Goal: Task Accomplishment & Management: Manage account settings

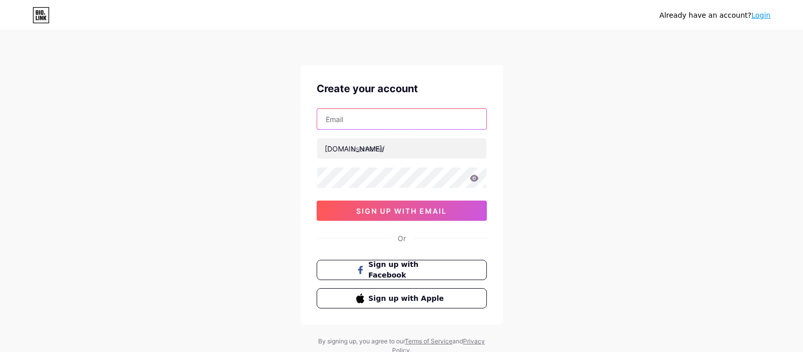
click at [373, 123] on input "text" at bounding box center [401, 119] width 169 height 20
paste input "[EMAIL_ADDRESS][DOMAIN_NAME]"
type input "[EMAIL_ADDRESS][DOMAIN_NAME]"
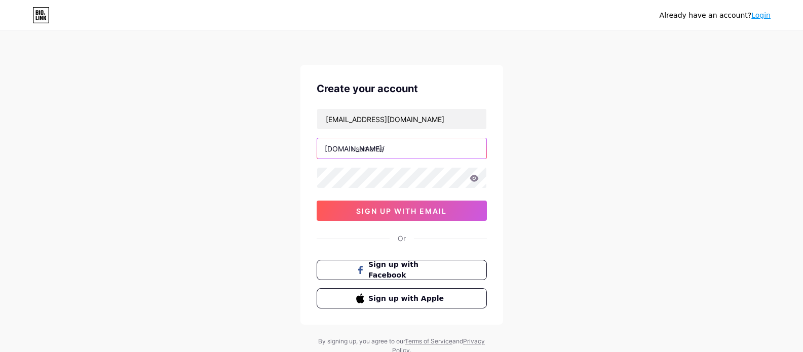
paste input "orthosporthospital"
type input "orthosporthospital"
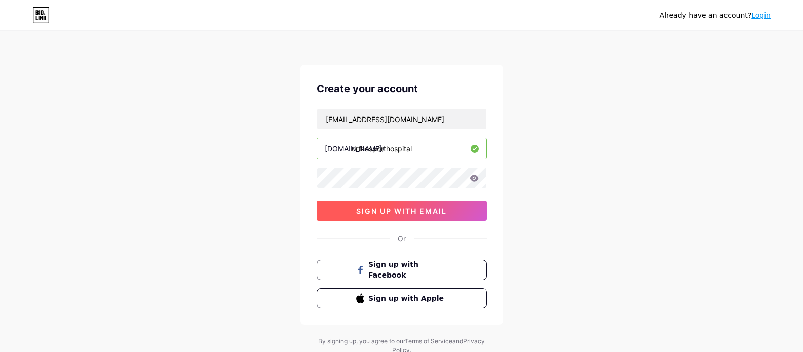
click at [383, 207] on span "sign up with email" at bounding box center [401, 211] width 91 height 9
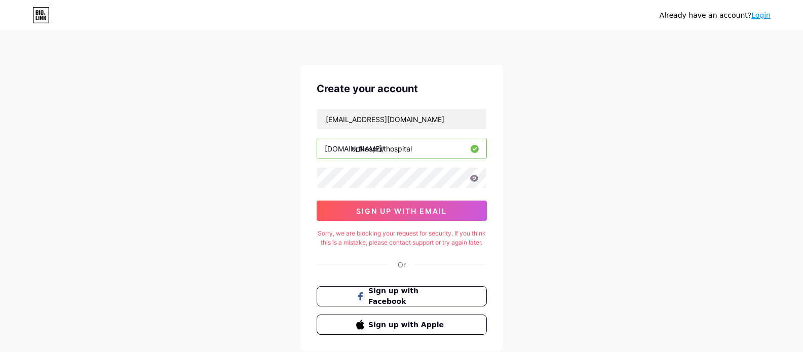
click at [464, 258] on div "Create your account [EMAIL_ADDRESS][DOMAIN_NAME] [DOMAIN_NAME]/ orthosporthospi…" at bounding box center [401, 208] width 203 height 286
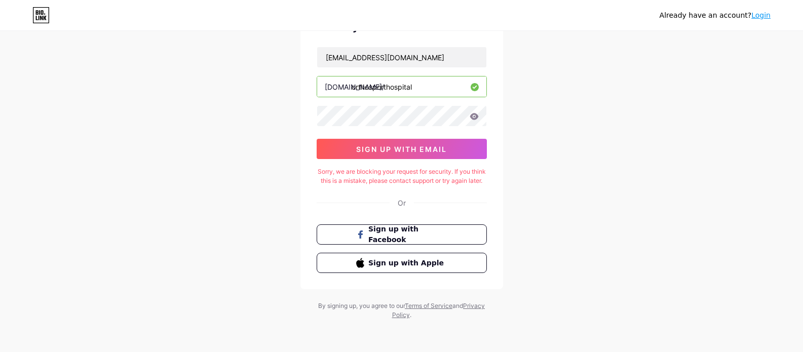
scroll to position [10, 0]
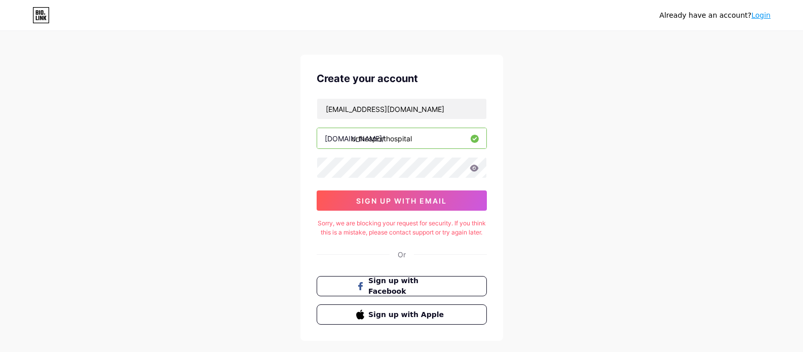
click at [512, 263] on div "Already have an account? Login Create your account [EMAIL_ADDRESS][DOMAIN_NAME]…" at bounding box center [401, 197] width 803 height 414
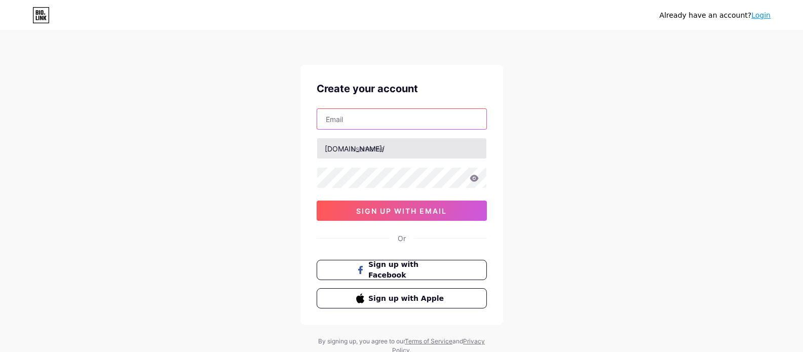
paste input "[EMAIL_ADDRESS][DOMAIN_NAME]"
type input "[EMAIL_ADDRESS][DOMAIN_NAME]"
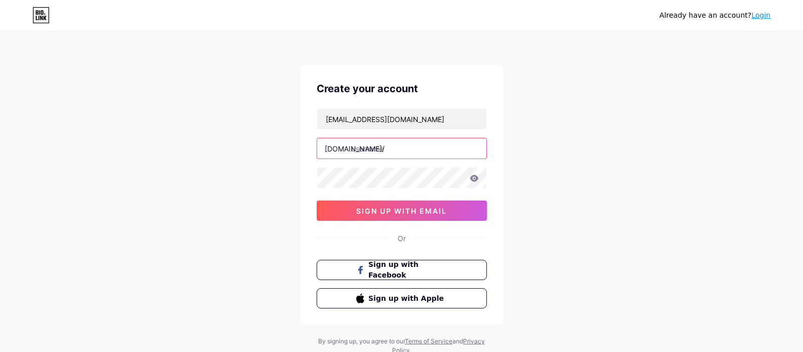
paste input "orthosporthospital"
type input "orthosporthospital"
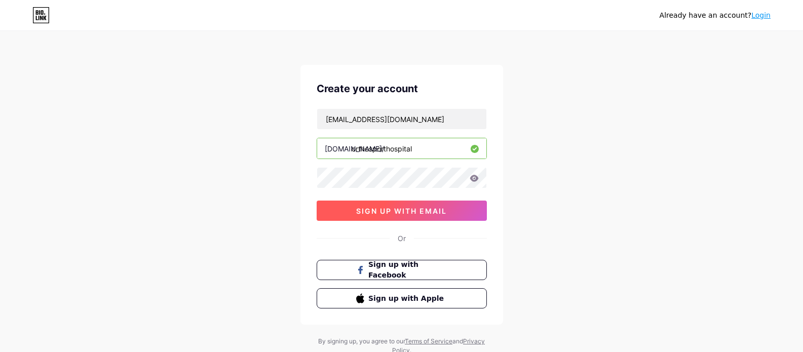
click at [420, 209] on span "sign up with email" at bounding box center [401, 211] width 91 height 9
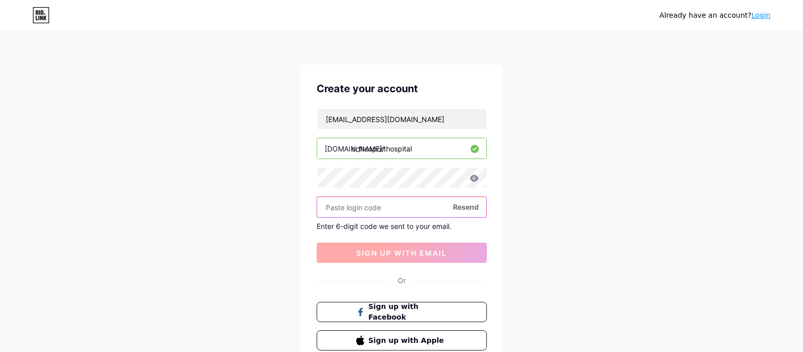
paste input "278257"
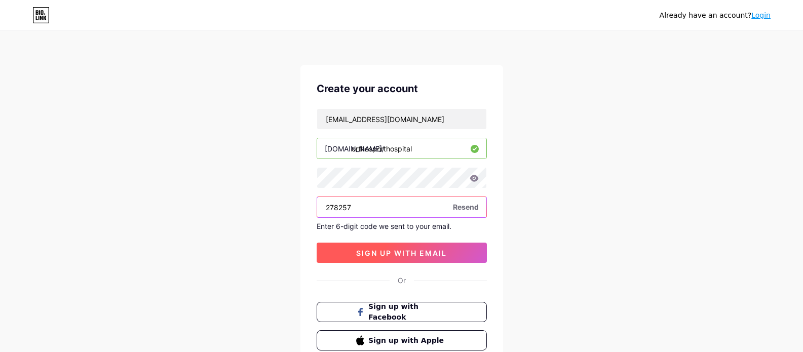
type input "278257"
click at [423, 252] on span "sign up with email" at bounding box center [401, 253] width 91 height 9
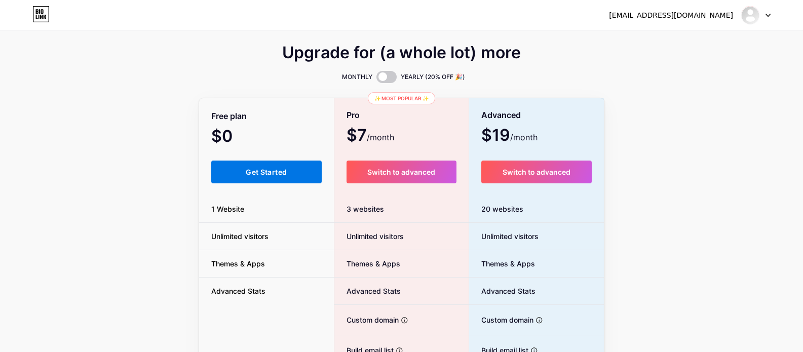
click at [261, 178] on button "Get Started" at bounding box center [266, 172] width 111 height 23
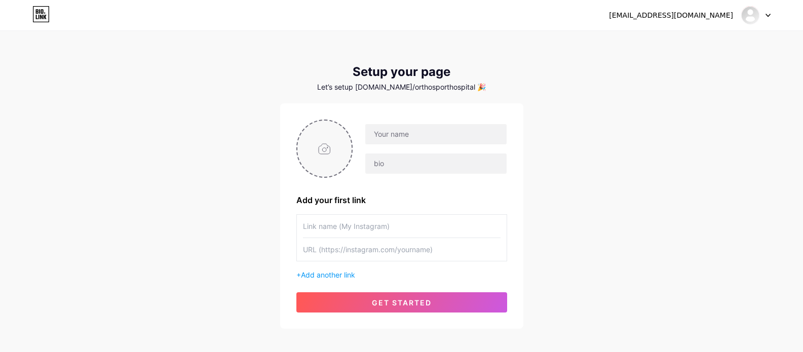
click at [324, 151] on input "file" at bounding box center [324, 149] width 55 height 56
type input "C:\fakepath\Orthosport.jpg"
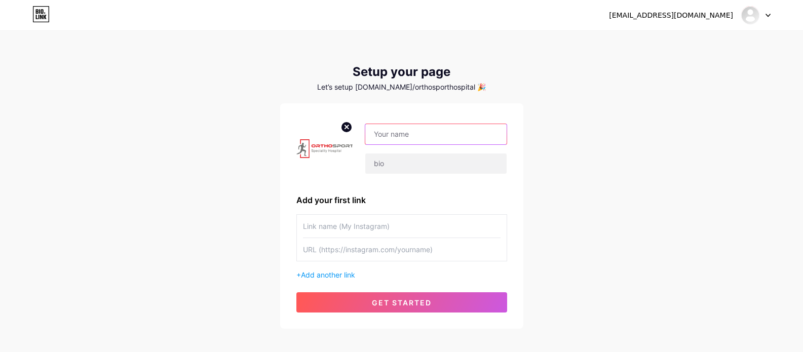
click at [415, 140] on input "text" at bounding box center [435, 134] width 141 height 20
paste input "Orthosport Hospital"
type input "Orthosport Hospital"
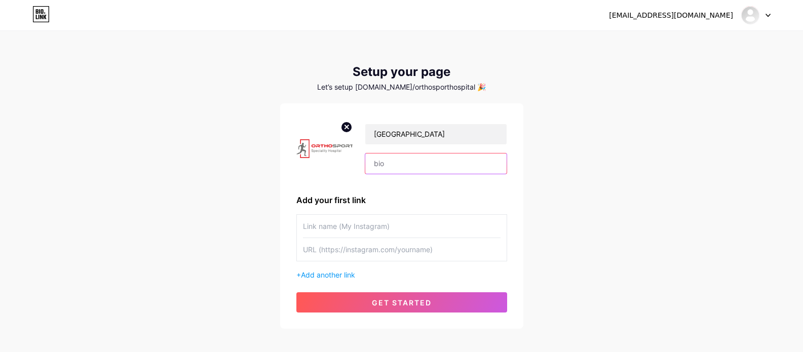
paste input "Orthosport Hospital, located in Ahmedabad, is a leading orthopedic center speci…"
type input "Orthosport Hospital, located in Ahmedabad, is a leading orthopedic center speci…"
click at [375, 228] on input "text" at bounding box center [402, 226] width 198 height 23
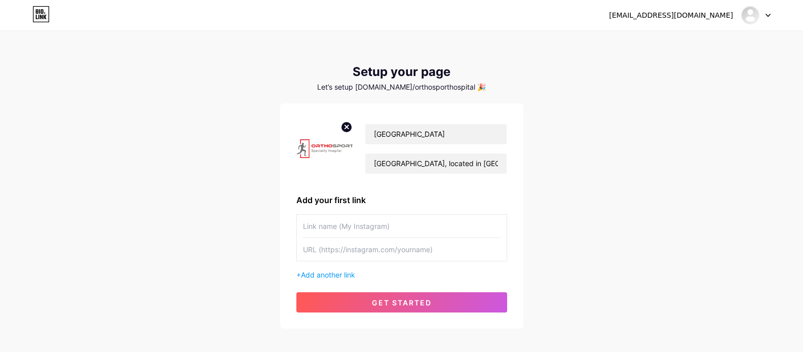
click at [388, 247] on input "text" at bounding box center [402, 249] width 198 height 23
paste input "https://orthosporthospital.com/"
click at [369, 250] on input "https://orthosporthospital.com/" at bounding box center [402, 249] width 198 height 23
type input "https://orthosporthospital.com/"
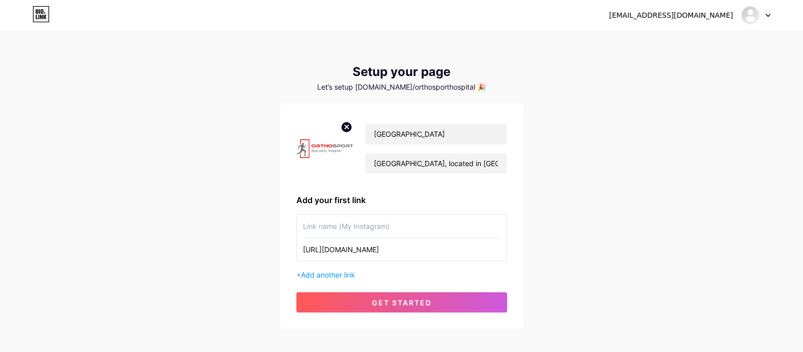
click at [365, 226] on input "text" at bounding box center [402, 226] width 198 height 23
paste input "orthosporthospital"
type input "orthosporthospital"
click at [344, 278] on span "Add another link" at bounding box center [328, 274] width 54 height 9
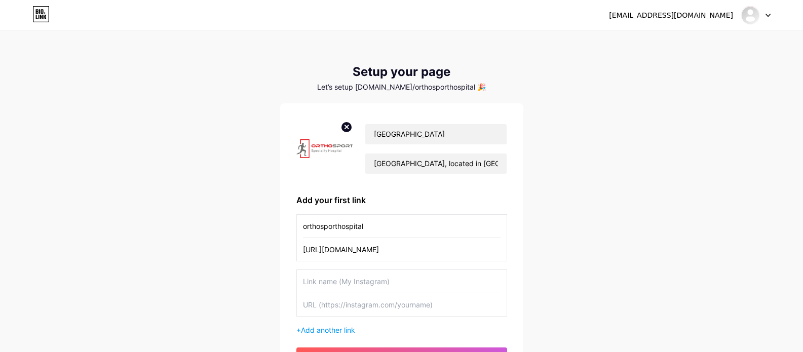
click at [391, 315] on input "text" at bounding box center [402, 304] width 198 height 23
paste input "https://www.facebook.com/verddaanhospitalorthosport"
click at [368, 306] on input "https://www.facebook.com/verddaanhospitalorthosport" at bounding box center [402, 304] width 198 height 23
type input "https://www.facebook.com/verddaanhospitalorthosport"
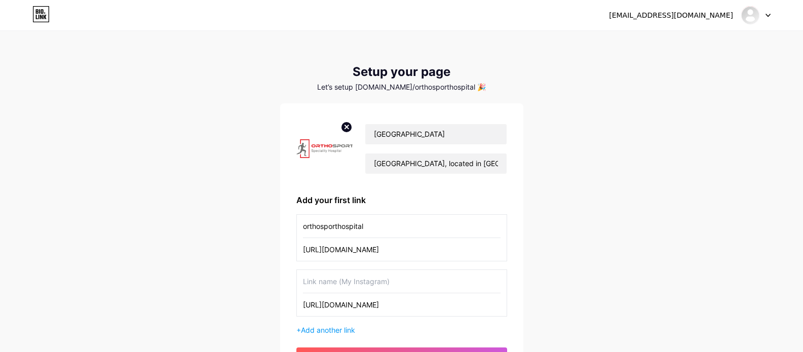
click at [355, 278] on input "text" at bounding box center [402, 281] width 198 height 23
paste input "facebook"
type input "facebook"
click at [335, 334] on span "Add another link" at bounding box center [328, 330] width 54 height 9
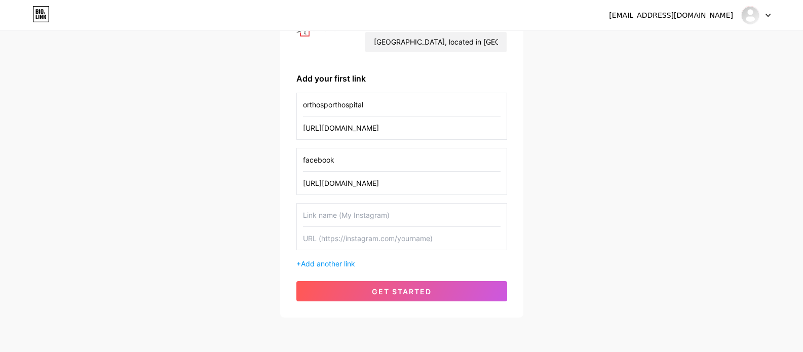
click at [338, 238] on input "text" at bounding box center [402, 238] width 198 height 23
paste input "https://instagram.com/orthosport.verddaan"
click at [359, 239] on input "https://instagram.com/orthosport.verddaan" at bounding box center [402, 238] width 198 height 23
click at [349, 238] on input "https://instagram.com/orthosport.verddaan" at bounding box center [402, 238] width 198 height 23
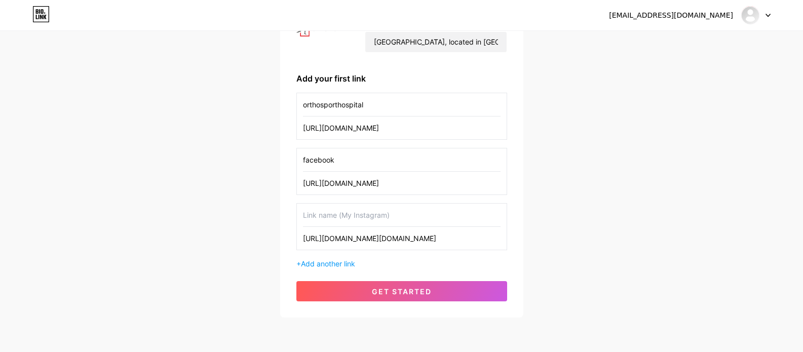
click at [349, 238] on input "https://instagram.com/orthosport.verddaan" at bounding box center [402, 238] width 198 height 23
type input "https://instagram.com/orthosport.verddaan"
click at [346, 214] on input "text" at bounding box center [402, 215] width 198 height 23
paste input "instagram"
type input "instagram"
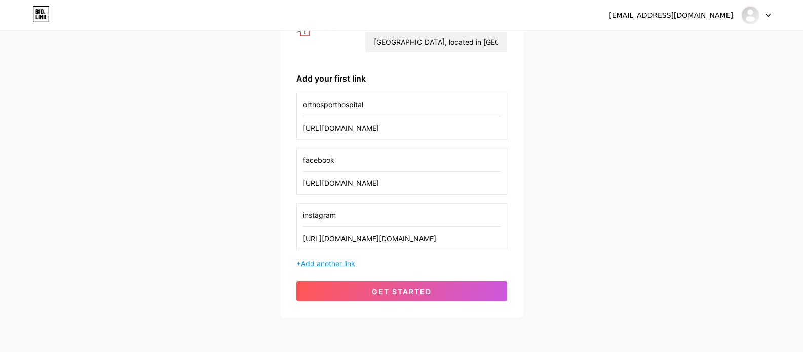
click at [324, 263] on span "Add another link" at bounding box center [328, 263] width 54 height 9
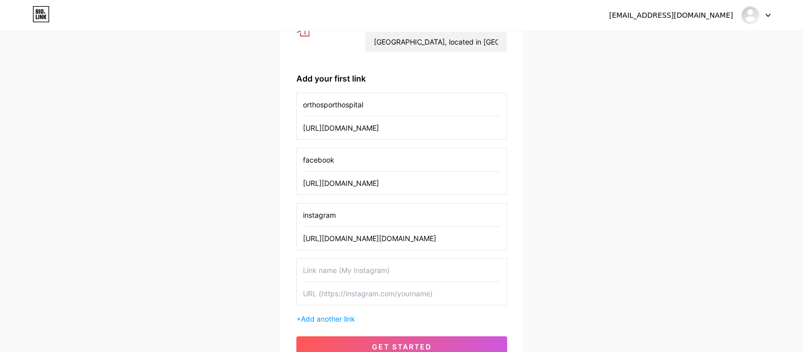
click at [348, 296] on input "text" at bounding box center [402, 293] width 198 height 23
click at [333, 319] on span "Add another link" at bounding box center [328, 319] width 54 height 9
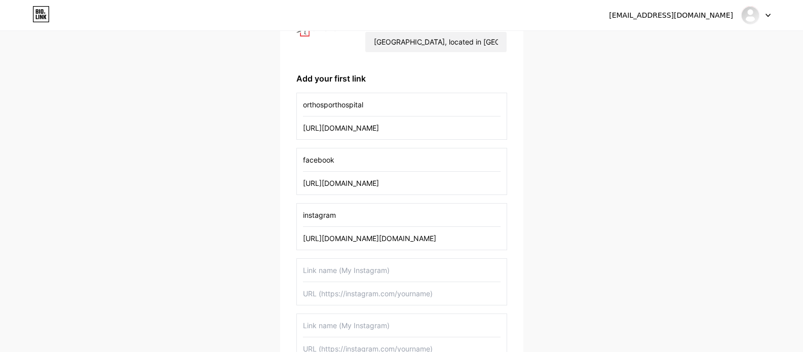
click at [345, 300] on input "text" at bounding box center [402, 293] width 198 height 23
paste input "https://www.linkedin.com/company/verddaanhospitalorthosport/"
click at [349, 294] on input "https://www.linkedin.com/company/verddaanhospitalorthosport/" at bounding box center [402, 293] width 198 height 23
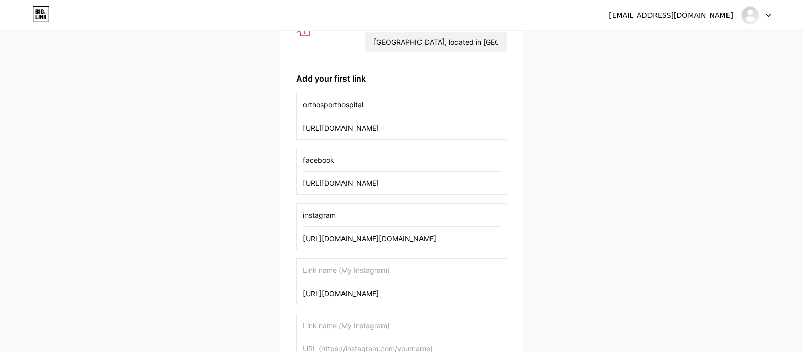
type input "https://www.linkedin.com/company/verddaanhospitalorthosport/"
click at [346, 271] on input "text" at bounding box center [402, 270] width 198 height 23
paste input "linkedin"
type input "linkedin"
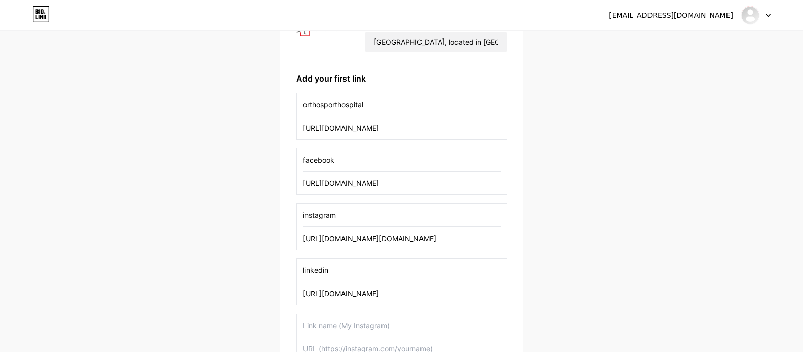
click at [356, 348] on input "text" at bounding box center [402, 348] width 198 height 23
paste input "https://youtube.com/@pranjel01"
click at [341, 348] on input "https://youtube.com/@pranjel01" at bounding box center [402, 347] width 198 height 23
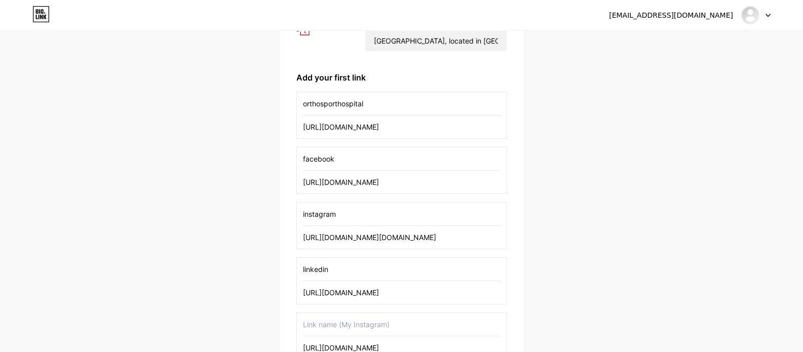
type input "https://youtube.com/@pranjel01"
click at [340, 329] on input "text" at bounding box center [402, 324] width 198 height 23
paste input "youtube"
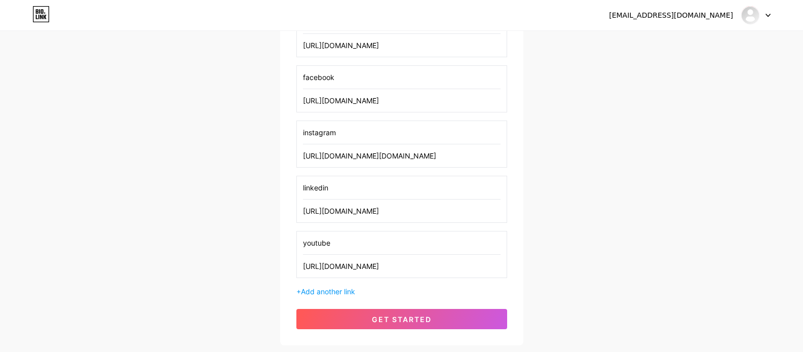
scroll to position [270, 0]
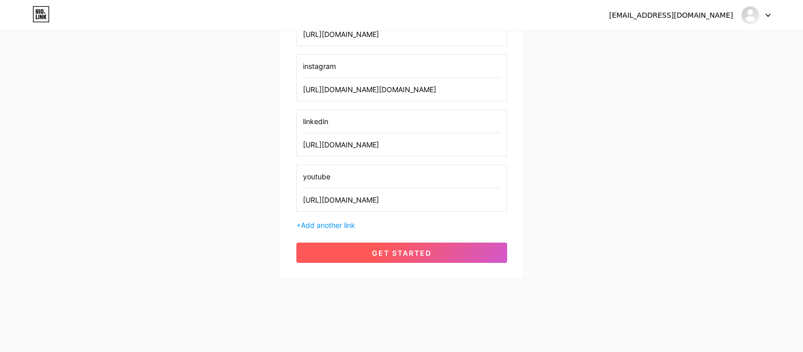
type input "youtube"
click at [412, 249] on span "get started" at bounding box center [402, 253] width 60 height 9
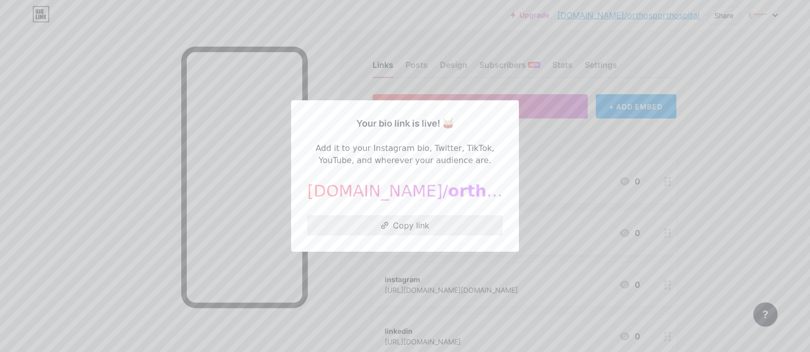
click at [416, 227] on button "Copy link" at bounding box center [405, 225] width 196 height 20
click at [695, 164] on div at bounding box center [405, 176] width 810 height 352
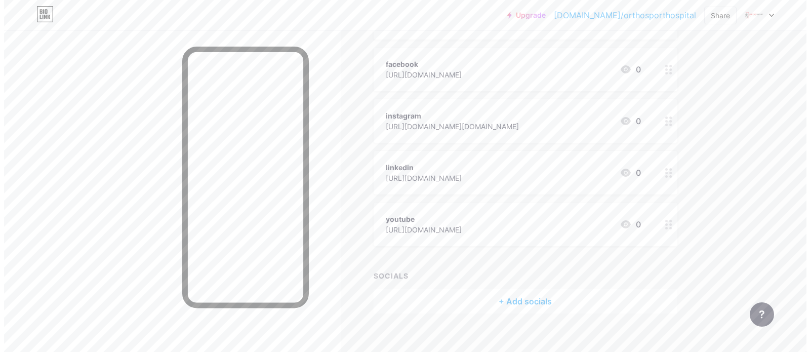
scroll to position [175, 0]
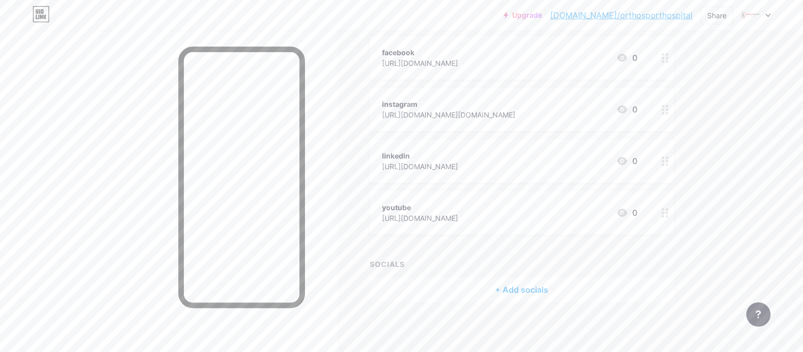
click at [513, 287] on div "+ Add socials" at bounding box center [522, 290] width 304 height 24
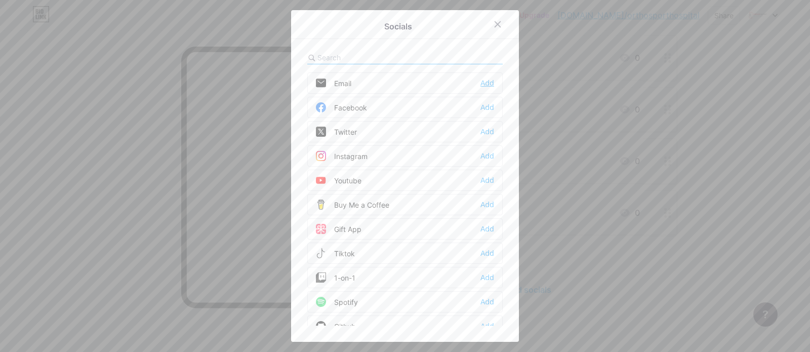
click at [481, 83] on div "Add" at bounding box center [488, 83] width 14 height 10
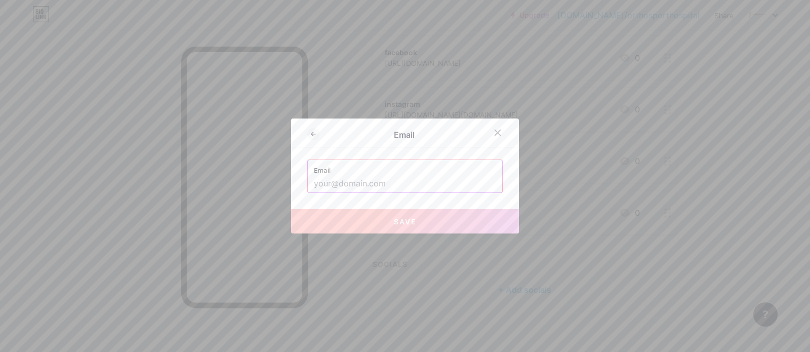
click at [386, 181] on input "text" at bounding box center [405, 183] width 182 height 17
paste input "contact@verddaan.com"
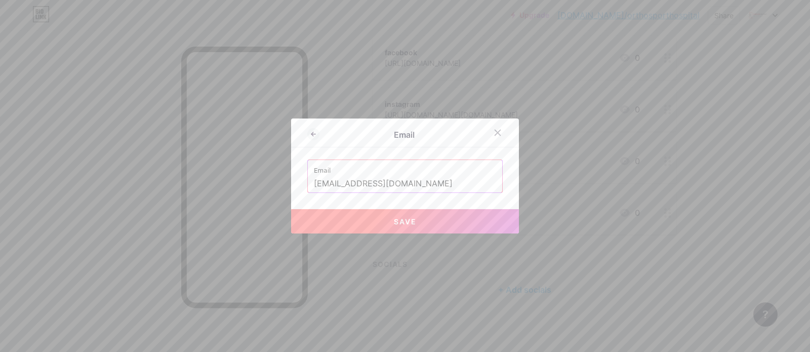
click at [406, 218] on span "Save" at bounding box center [405, 221] width 23 height 9
type input "mailto:contact@verddaan.com"
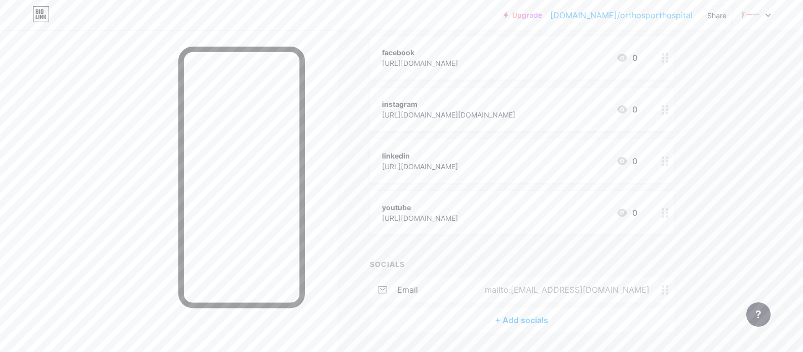
click at [518, 317] on div "+ Add socials" at bounding box center [522, 320] width 304 height 24
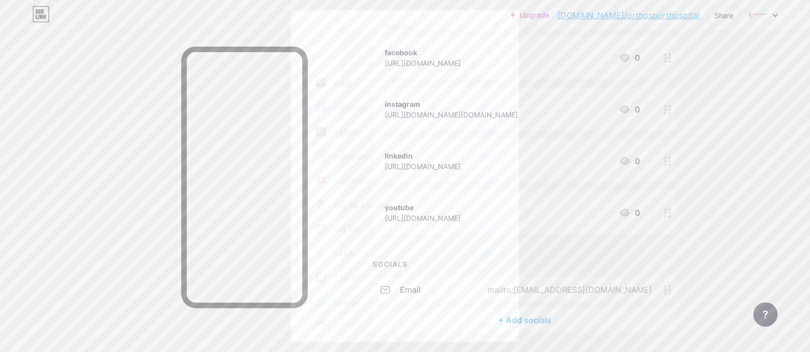
click at [361, 110] on div "Facebook" at bounding box center [341, 107] width 51 height 10
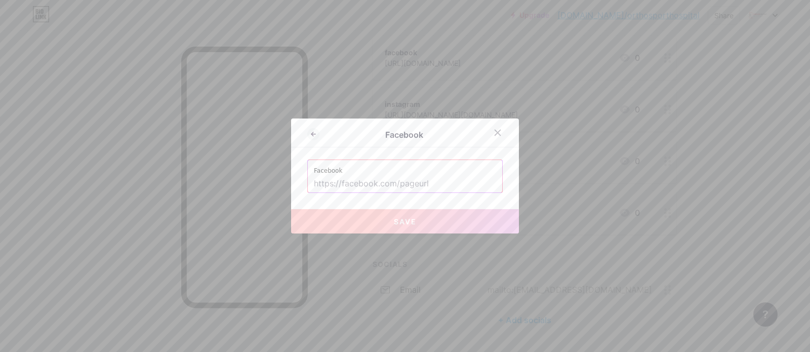
click at [405, 183] on input "text" at bounding box center [405, 183] width 182 height 17
paste input "https://www.facebook.com/verddaanhospitalorthosport"
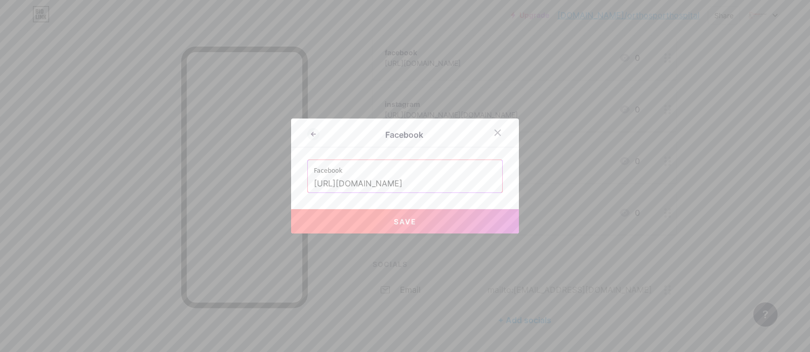
type input "https://www.facebook.com/verddaanhospitalorthosport"
click at [406, 223] on span "Save" at bounding box center [405, 221] width 23 height 9
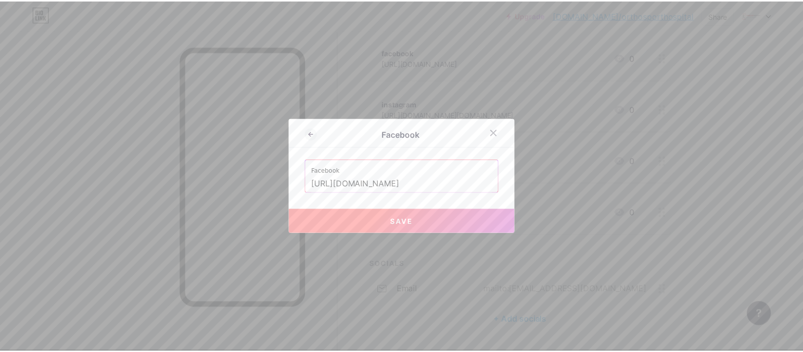
scroll to position [0, 0]
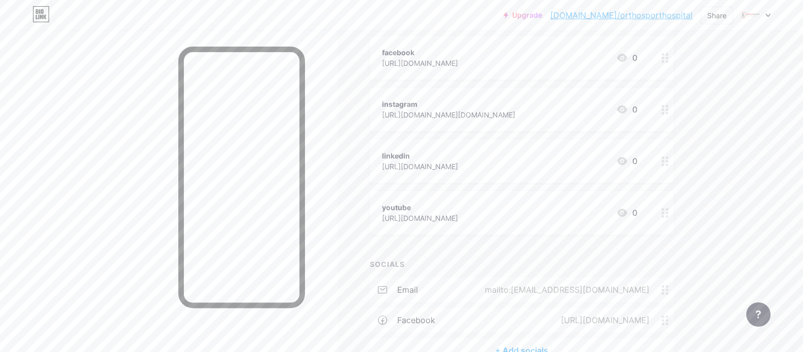
click at [541, 348] on div "+ Add socials" at bounding box center [522, 350] width 304 height 24
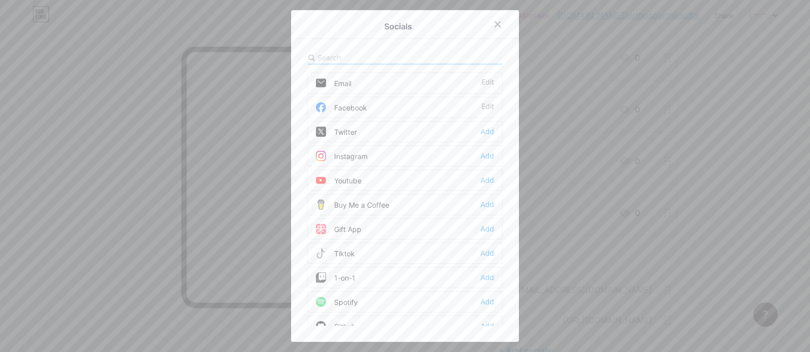
click at [380, 157] on div "Instagram Add" at bounding box center [405, 155] width 196 height 21
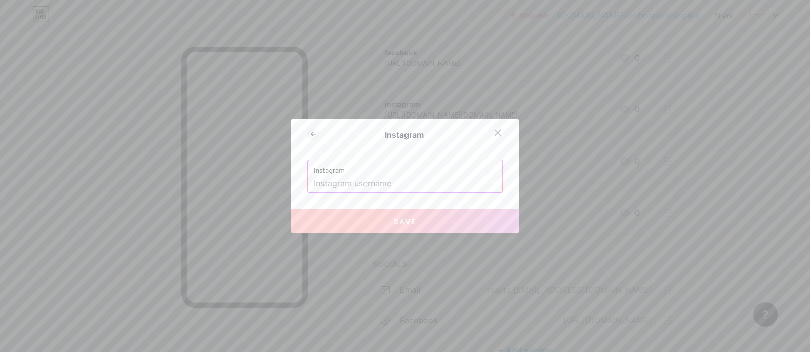
click at [404, 185] on input "text" at bounding box center [405, 183] width 182 height 17
paste input "https://instagram.com/orthosport.verddaan"
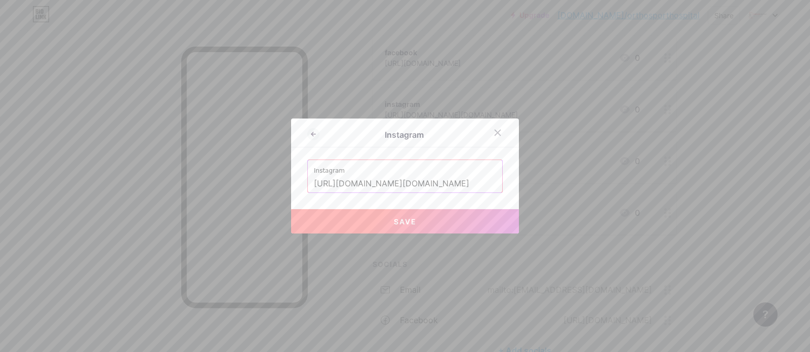
type input "https://instagram.com/orthosport.verddaan"
click at [404, 217] on span "Save" at bounding box center [405, 221] width 23 height 9
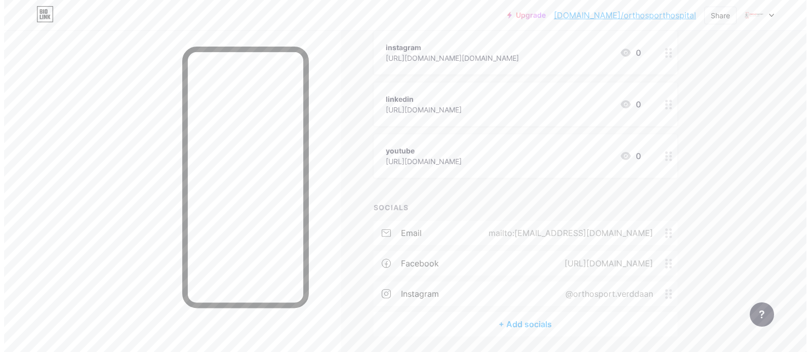
scroll to position [266, 0]
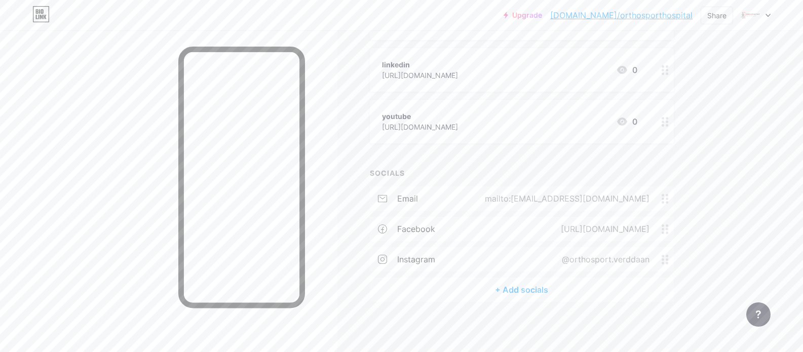
click at [537, 286] on div "+ Add socials" at bounding box center [522, 290] width 304 height 24
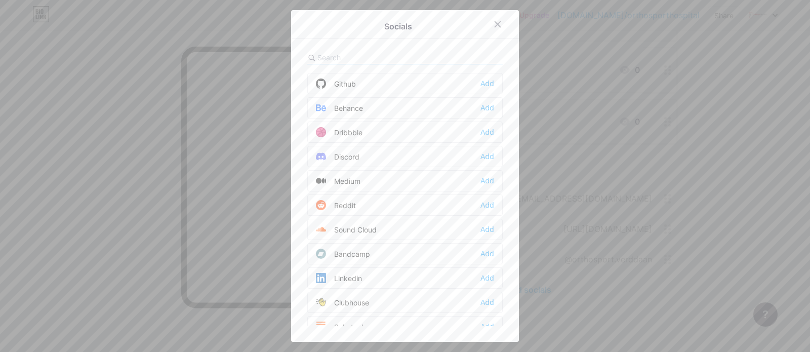
scroll to position [304, 0]
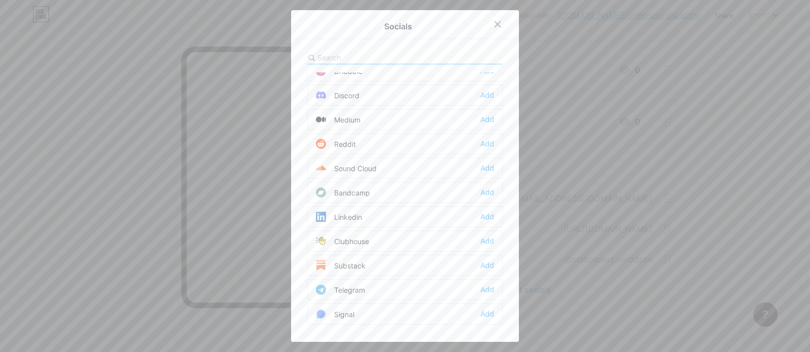
click at [366, 219] on div "Linkedin Add" at bounding box center [405, 216] width 196 height 21
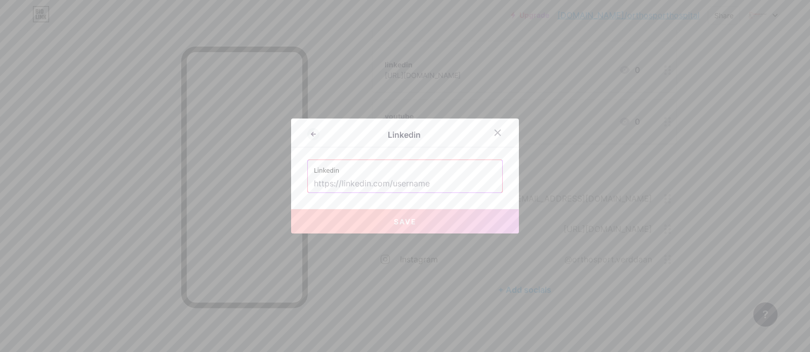
click at [325, 176] on input "text" at bounding box center [405, 183] width 182 height 17
paste input "https://www.linkedin.com/company/verddaanhospitalorthosport/"
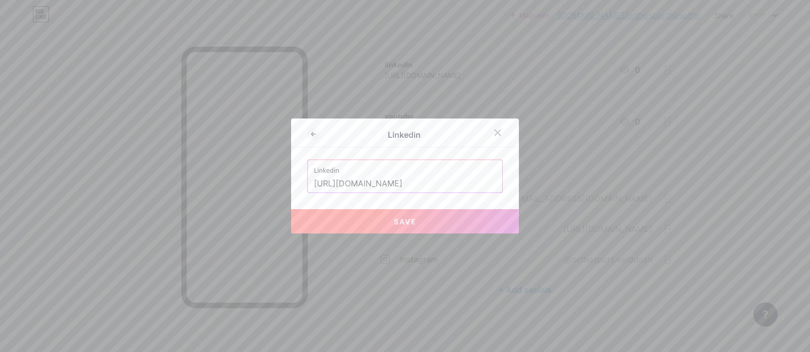
type input "https://www.linkedin.com/company/verddaanhospitalorthosport/"
click at [395, 221] on span "Save" at bounding box center [405, 221] width 23 height 9
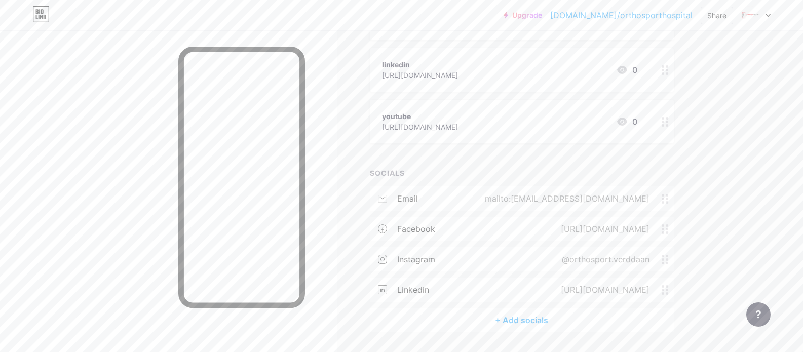
click at [523, 315] on div "+ Add socials" at bounding box center [522, 320] width 304 height 24
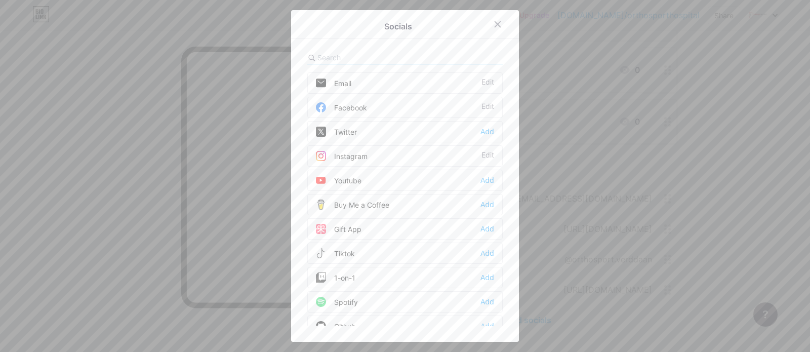
click at [372, 176] on div "Youtube Add" at bounding box center [405, 180] width 196 height 21
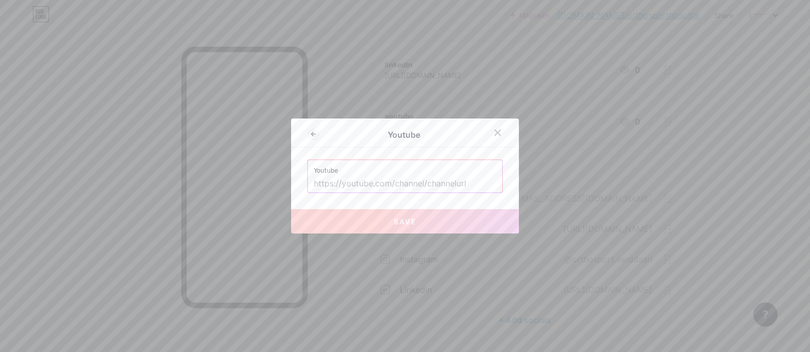
click at [411, 186] on input "text" at bounding box center [405, 183] width 182 height 17
paste input "https://youtube.com/@pranjel01"
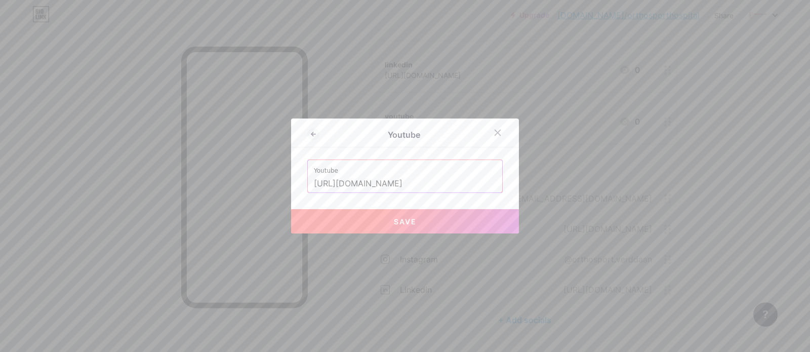
type input "https://youtube.com/@pranjel01"
click at [405, 218] on span "Save" at bounding box center [405, 221] width 23 height 9
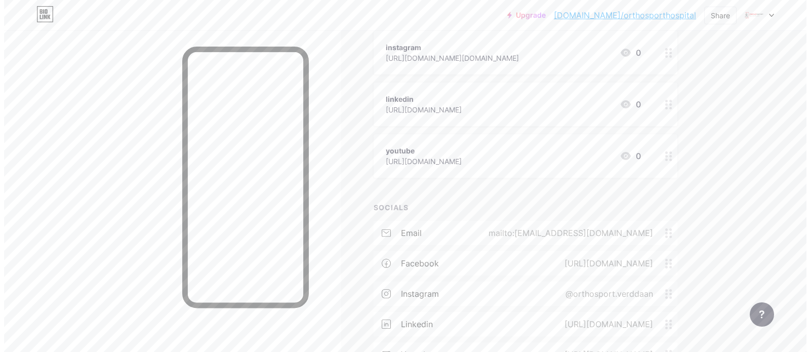
scroll to position [145, 0]
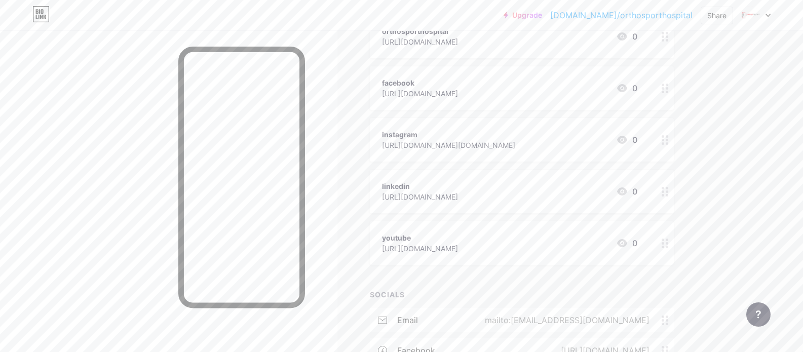
click at [458, 249] on div "https://youtube.com/@pranjel01" at bounding box center [420, 248] width 76 height 11
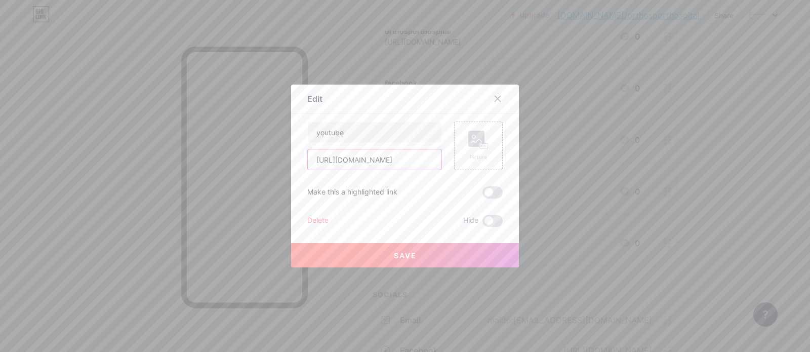
click at [380, 149] on input "https://youtube.com/@pranjel01" at bounding box center [375, 159] width 134 height 20
click at [380, 156] on input "https://youtube.com/@pranjel01" at bounding box center [375, 159] width 134 height 20
click at [380, 157] on input "https://youtube.com/@pranjel01" at bounding box center [375, 159] width 134 height 20
click at [380, 160] on input "https://youtube.com/@pranjel01" at bounding box center [375, 159] width 134 height 20
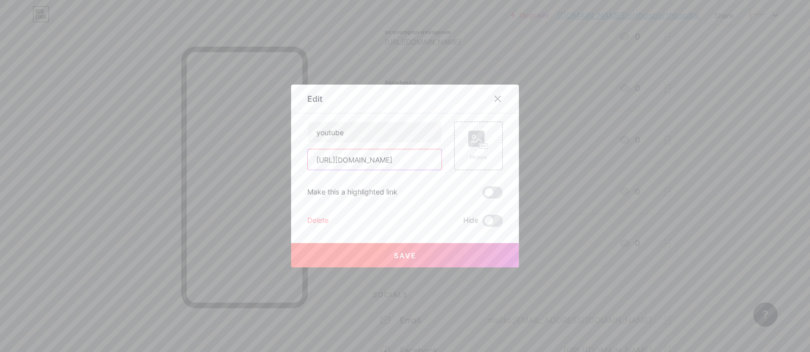
click at [380, 160] on input "https://youtube.com/@pranjel01" at bounding box center [375, 159] width 134 height 20
paste input "orthosporthospital.com/acl-surgery/"
type input "https://orthosporthospital.com/acl-surgery/"
click at [362, 136] on input "youtube" at bounding box center [375, 132] width 134 height 20
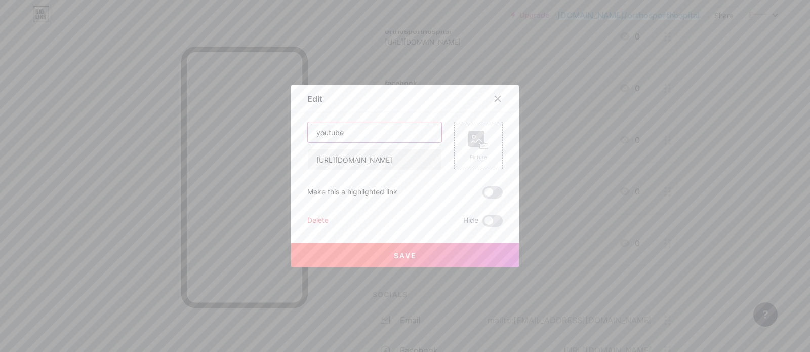
click at [346, 132] on input "youtube" at bounding box center [375, 132] width 134 height 20
paste input "acl-surgery"
type input "acl-surgery"
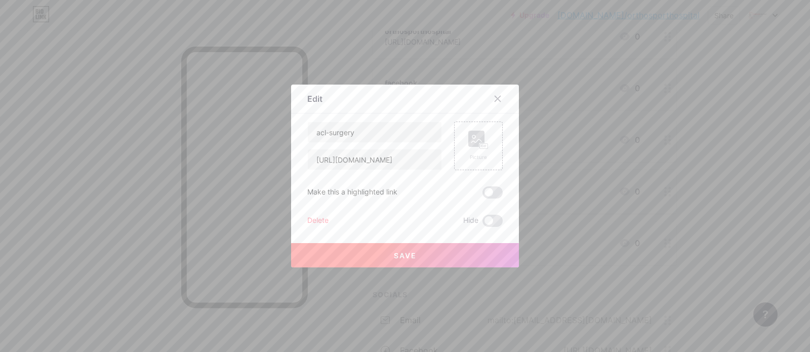
click at [407, 252] on span "Save" at bounding box center [405, 255] width 23 height 9
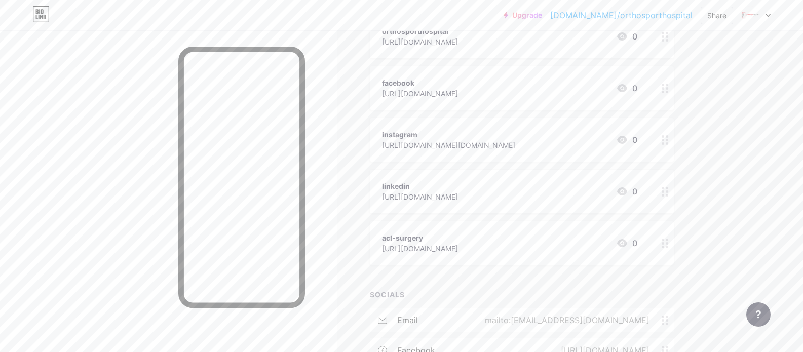
click at [458, 192] on div "https://www.linkedin.com/company/verddaanhospitalorthosport/" at bounding box center [420, 196] width 76 height 11
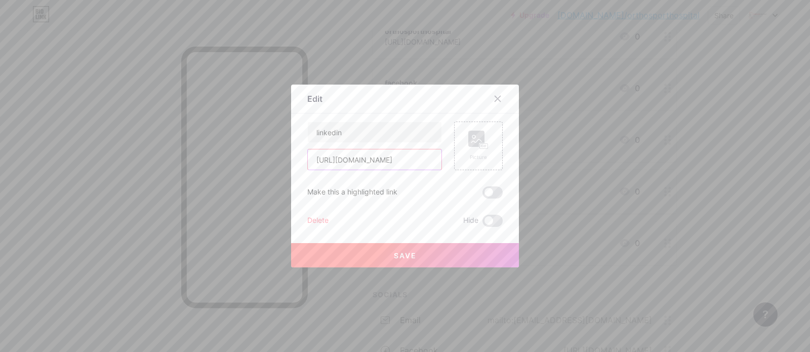
click at [343, 159] on input "https://www.linkedin.com/company/verddaanhospitalorthosport/" at bounding box center [375, 159] width 134 height 20
paste input "orthosporthospital.com/hip-pain-treatmen"
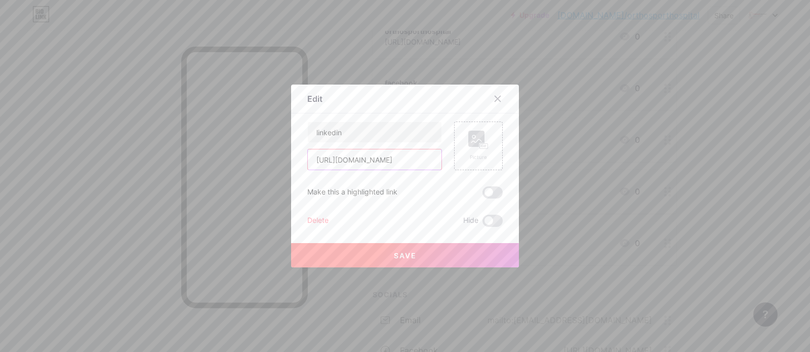
drag, startPoint x: 363, startPoint y: 160, endPoint x: 426, endPoint y: 162, distance: 62.8
click at [426, 162] on input "https://orthosporthospital.com/hip-pain-treatment/" at bounding box center [375, 159] width 134 height 20
type input "https://orthosporthospital.com/hip-pain-treatment/"
click at [358, 129] on input "linkedin" at bounding box center [375, 132] width 134 height 20
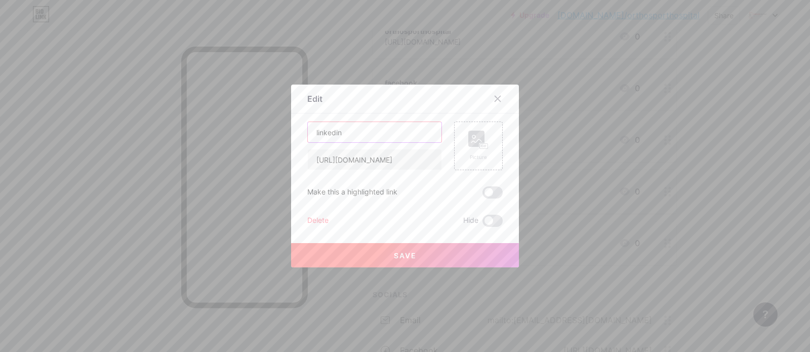
paste input "hip-pain-treatment"
type input "hip-pain-treatment"
click at [404, 256] on span "Save" at bounding box center [405, 255] width 23 height 9
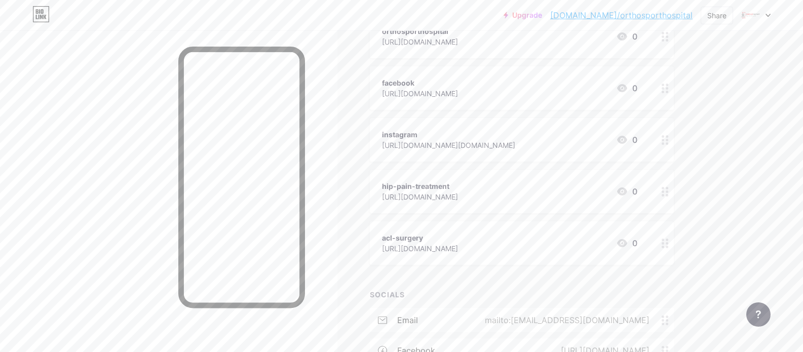
click at [455, 146] on div "https://instagram.com/orthosport.verddaan" at bounding box center [448, 145] width 133 height 11
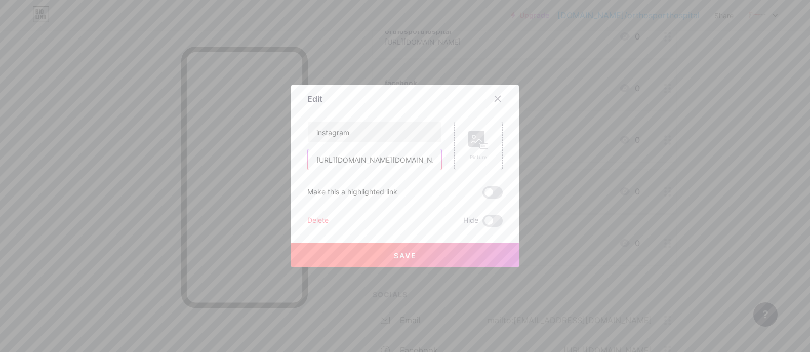
click at [380, 162] on input "https://instagram.com/orthosport.verddaan" at bounding box center [375, 159] width 134 height 20
paste input "orthosporthospital.com/sports-injury-medicine-treatment/"
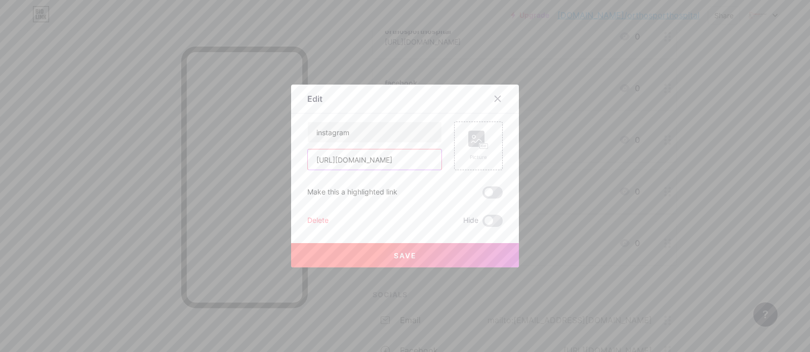
drag, startPoint x: 427, startPoint y: 159, endPoint x: 402, endPoint y: 160, distance: 25.3
click at [402, 160] on input "https://orthosporthospital.com/sports-injury-medicine-treatment/" at bounding box center [375, 159] width 134 height 20
type input "https://orthosporthospital.com/sports-injury-medicine-treatment/"
click at [365, 131] on input "instagram" at bounding box center [375, 132] width 134 height 20
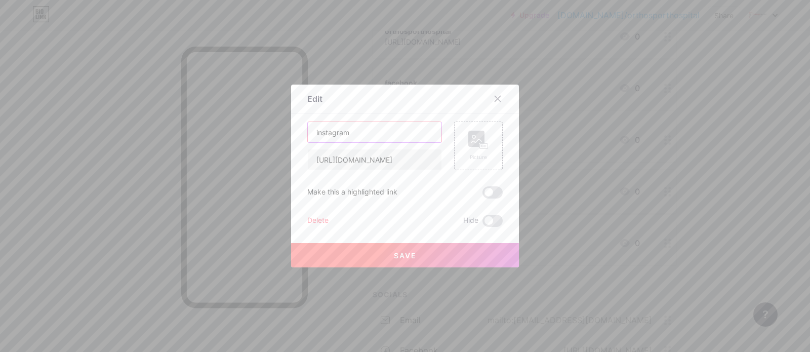
click at [365, 131] on input "instagram" at bounding box center [375, 132] width 134 height 20
paste input "sports-injury-medicine-treatment"
type input "sports-injury-medicine-treatment"
click at [398, 252] on span "Save" at bounding box center [405, 255] width 23 height 9
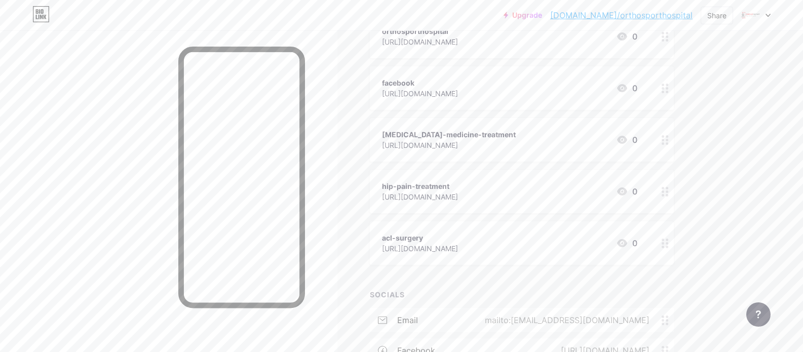
click at [458, 89] on div "https://www.facebook.com/verddaanhospitalorthosport" at bounding box center [420, 93] width 76 height 11
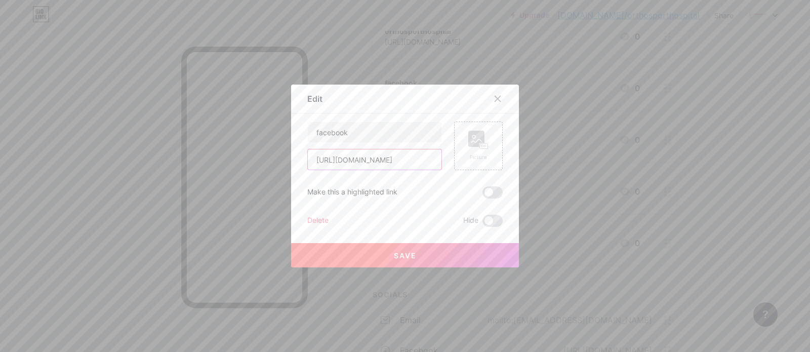
click at [385, 155] on input "https://www.facebook.com/verddaanhospitalorthosport" at bounding box center [375, 159] width 134 height 20
paste input "orthosporthospital.com/knee-replacement-surgery/"
drag, startPoint x: 428, startPoint y: 159, endPoint x: 376, endPoint y: 140, distance: 55.0
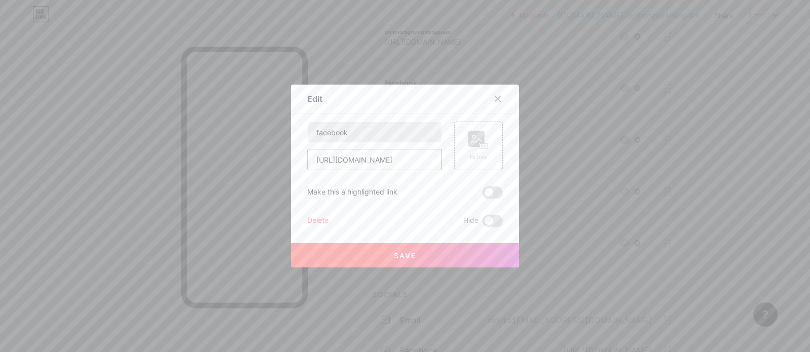
click at [338, 161] on input "https://orthosporthospital.com/knee-replacement-surgery/" at bounding box center [375, 159] width 134 height 20
type input "https://orthosporthospital.com/knee-replacement-surgery/"
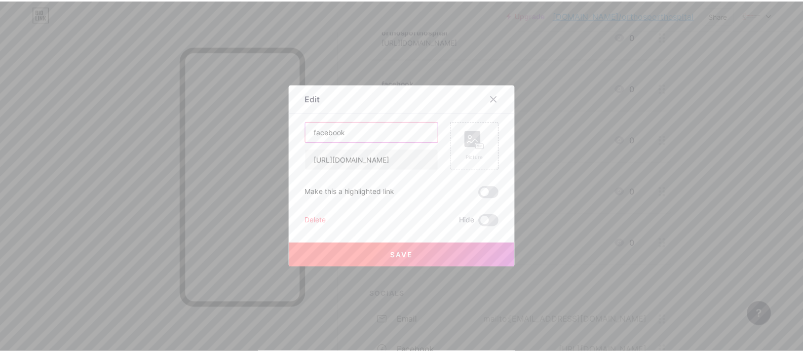
scroll to position [0, 0]
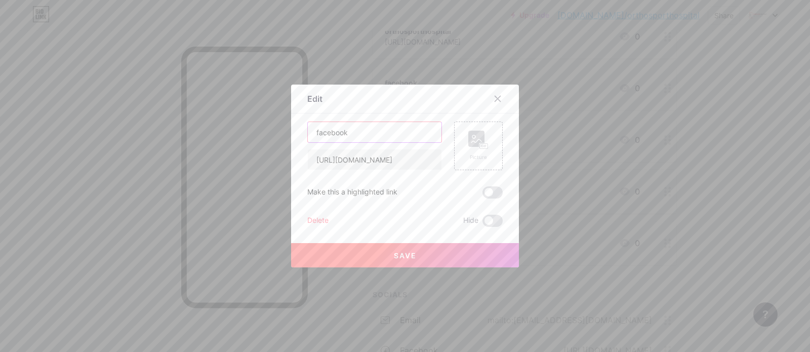
click at [378, 133] on input "facebook" at bounding box center [375, 132] width 134 height 20
paste input "knee-replacement-surgery"
type input "knee-replacement-surgery"
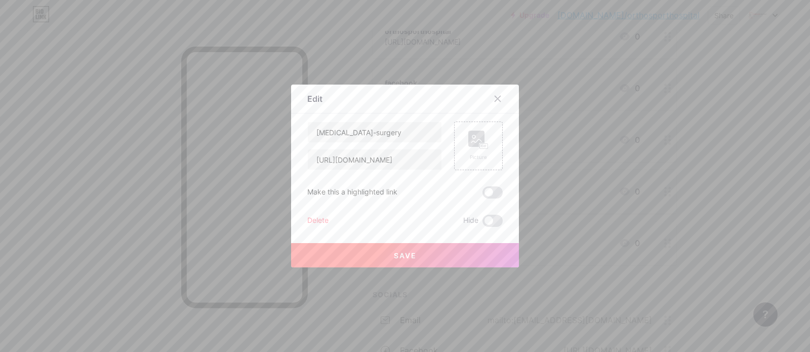
click at [387, 264] on button "Save" at bounding box center [405, 255] width 228 height 24
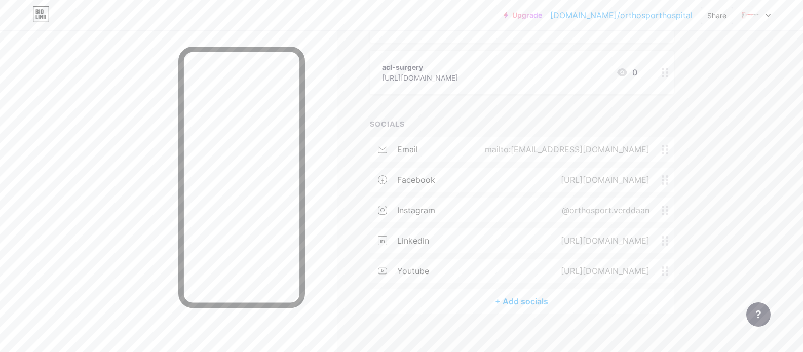
scroll to position [327, 0]
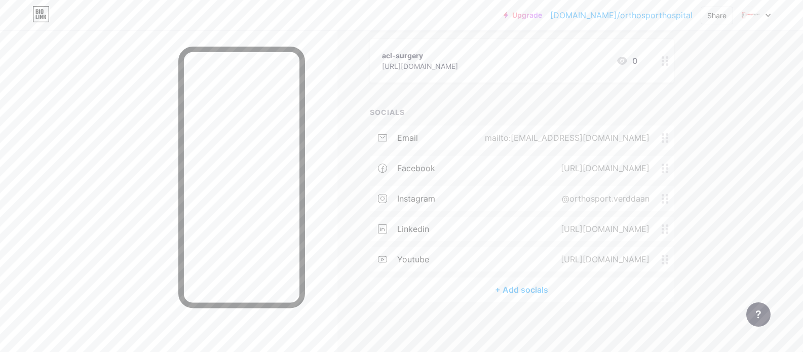
click at [753, 181] on div "Upgrade bio.link/orthos... bio.link/orthosporthospital Share Switch accounts Or…" at bounding box center [401, 13] width 803 height 680
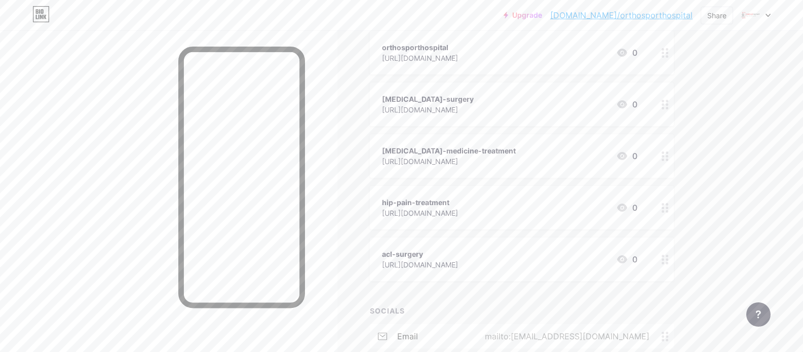
scroll to position [0, 0]
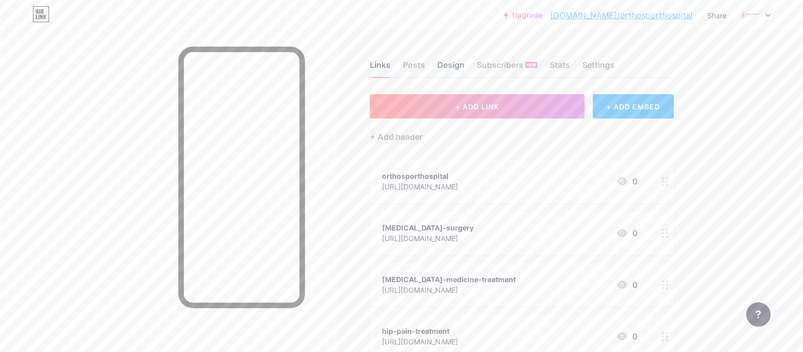
click at [451, 67] on div "Design" at bounding box center [450, 68] width 27 height 18
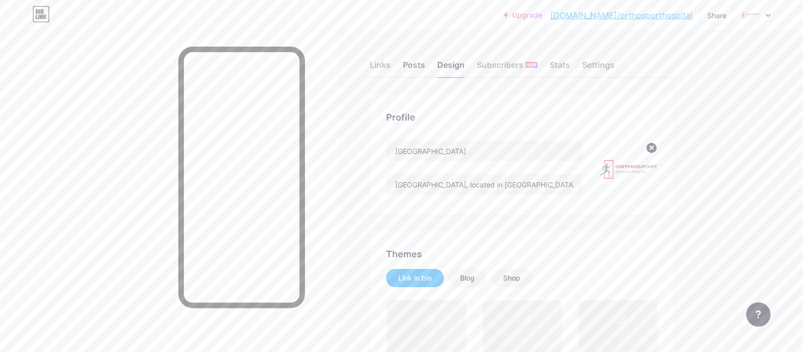
click at [422, 66] on div "Posts" at bounding box center [414, 68] width 22 height 18
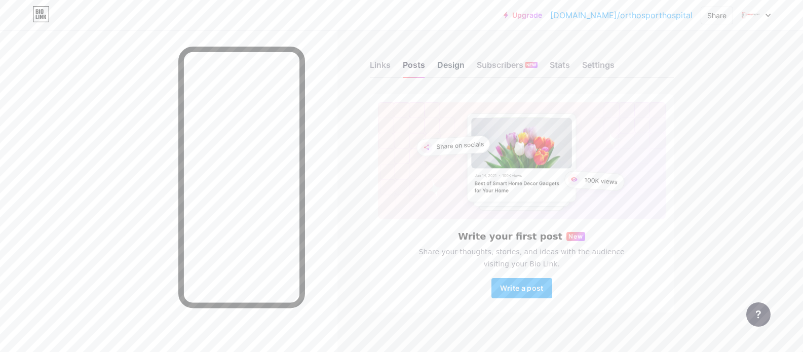
click at [450, 66] on div "Design" at bounding box center [450, 68] width 27 height 18
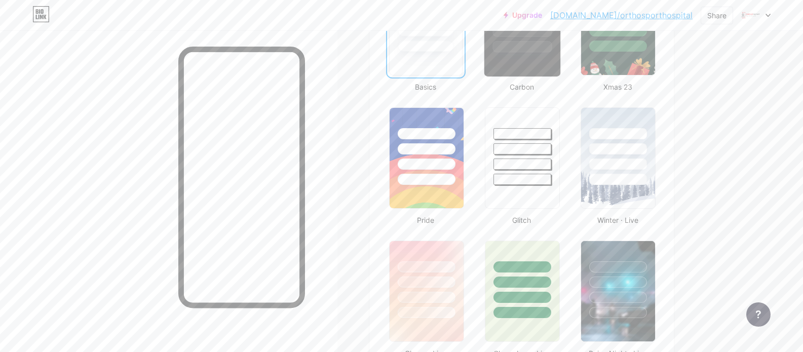
scroll to position [365, 0]
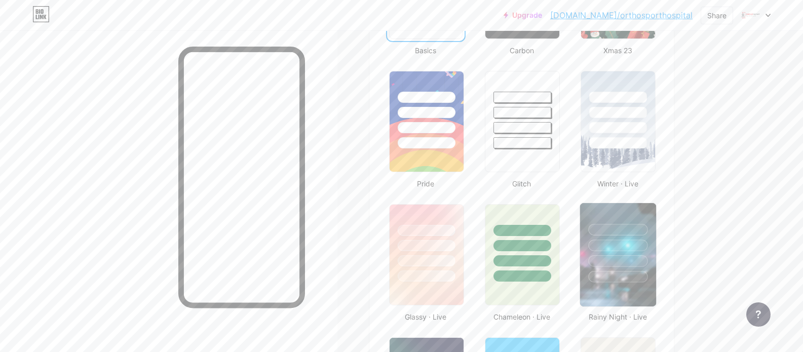
click at [653, 230] on div at bounding box center [618, 243] width 76 height 80
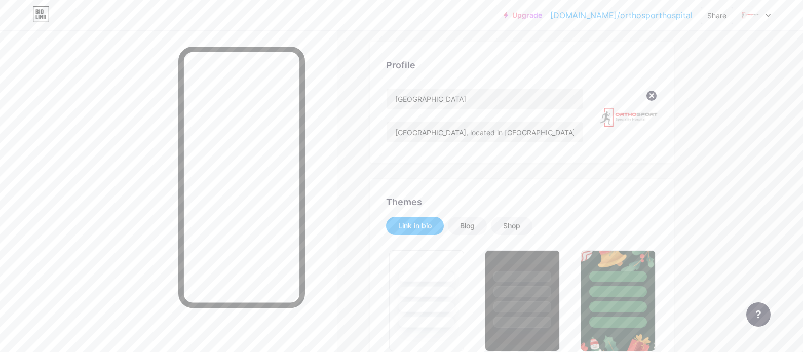
scroll to position [0, 0]
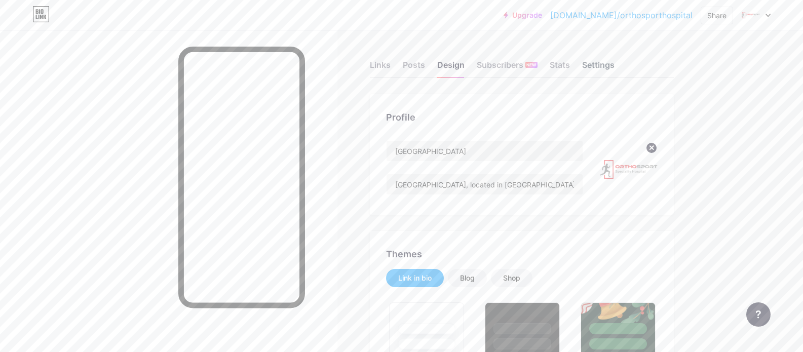
click at [614, 65] on div "Settings" at bounding box center [598, 68] width 32 height 18
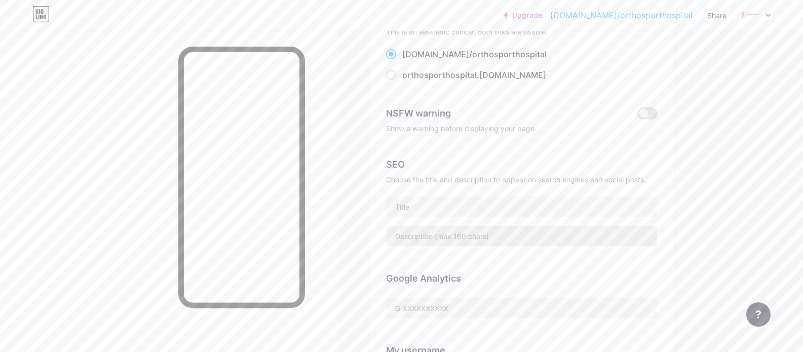
scroll to position [122, 0]
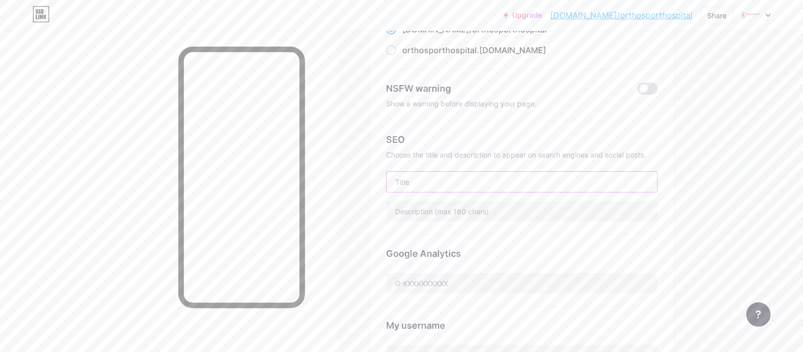
click at [438, 186] on input "text" at bounding box center [521, 182] width 270 height 20
paste input "Best Orthopedic Surgeon and Bone Specialist in Ahmedabad"
type input "Best Orthopedic Surgeon and Bone Specialist in Ahmedabad"
paste input "Get expert care from the best orthopedic doctors and bone specialists in Ahmeda…"
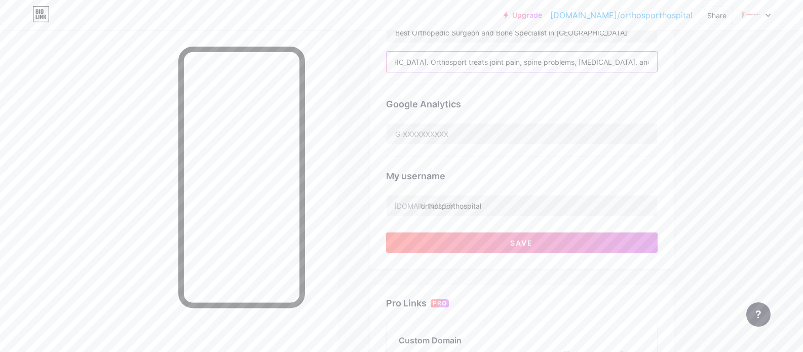
scroll to position [304, 0]
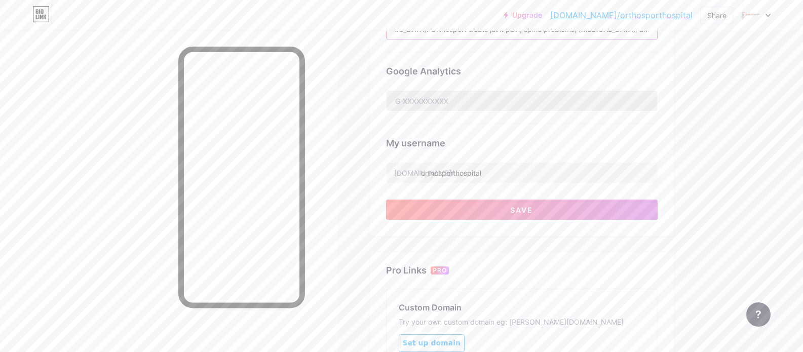
type input "Get expert care from the best orthopedic doctors and bone specialists in Ahmeda…"
click at [487, 97] on input "text" at bounding box center [521, 101] width 270 height 20
click at [530, 209] on span "Save" at bounding box center [521, 210] width 23 height 9
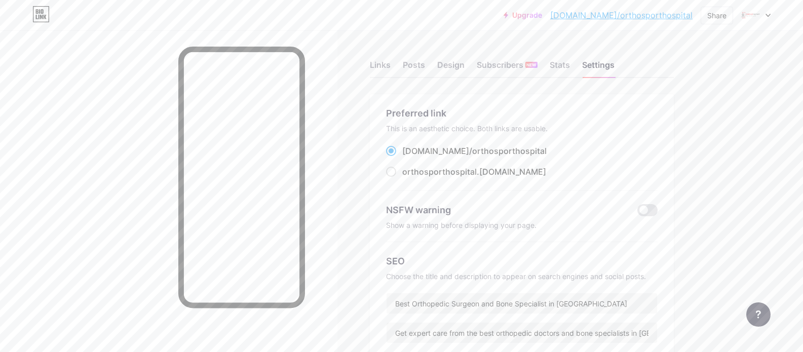
click at [382, 63] on div "Links" at bounding box center [380, 68] width 21 height 18
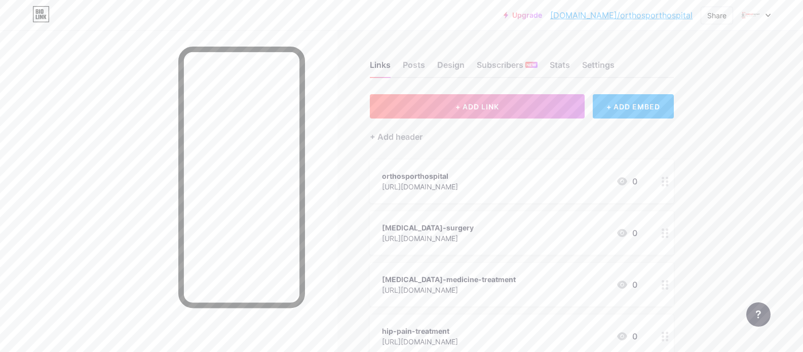
click at [679, 15] on link "bio.link/orthosporthospital" at bounding box center [621, 15] width 142 height 12
